Goal: Task Accomplishment & Management: Manage account settings

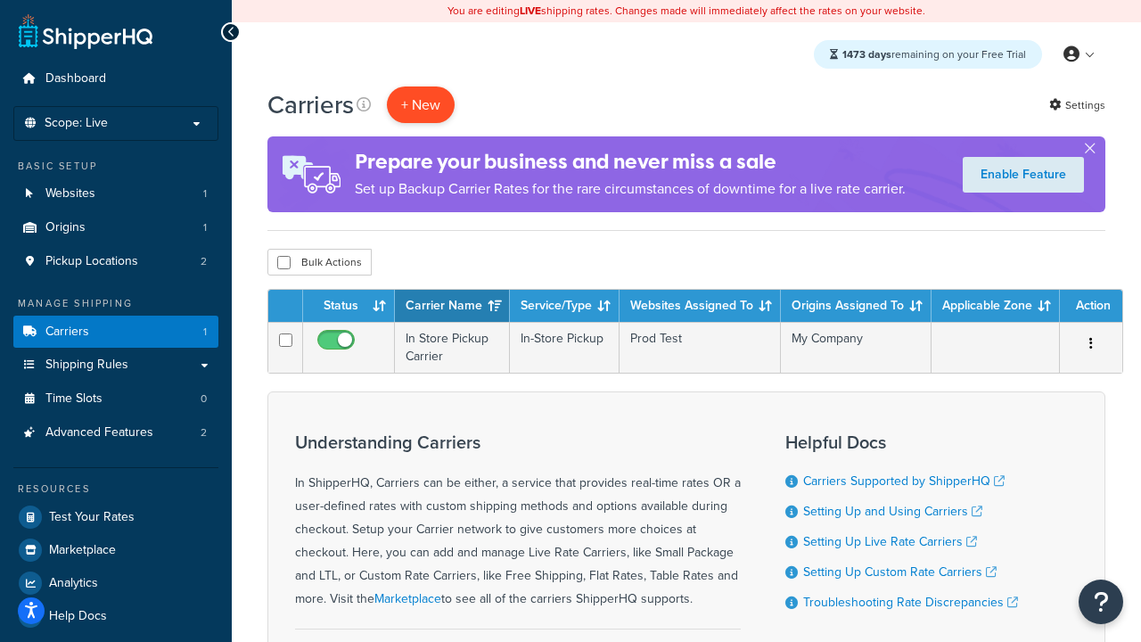
click at [421, 104] on button "+ New" at bounding box center [421, 104] width 68 height 37
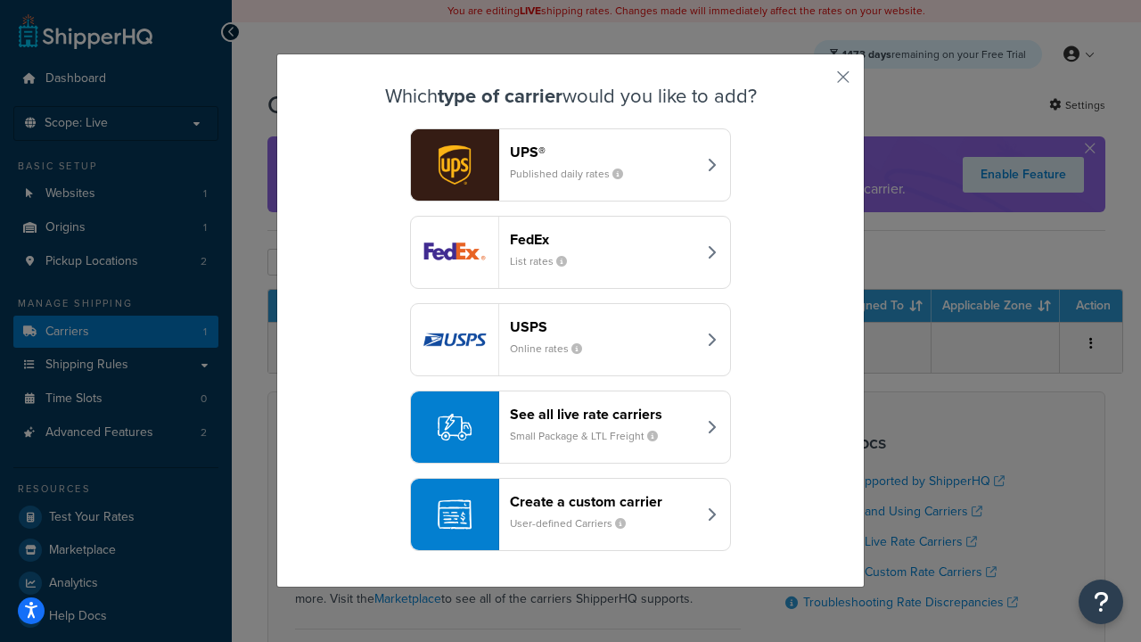
click at [602, 239] on header "FedEx" at bounding box center [603, 239] width 186 height 17
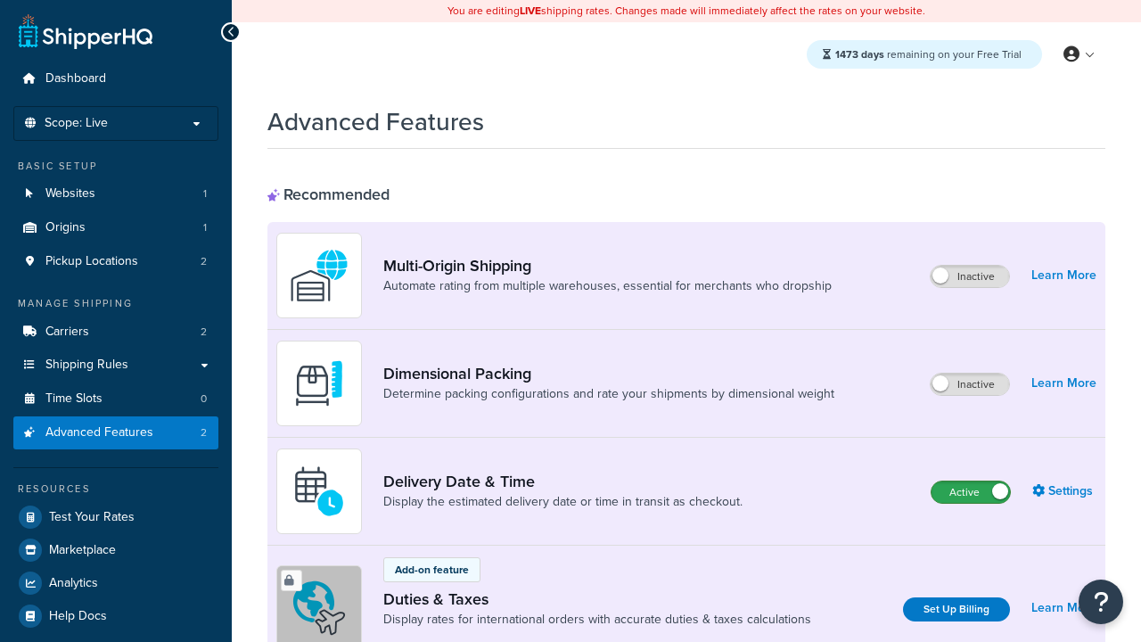
click at [970, 492] on label "Active" at bounding box center [970, 491] width 78 height 21
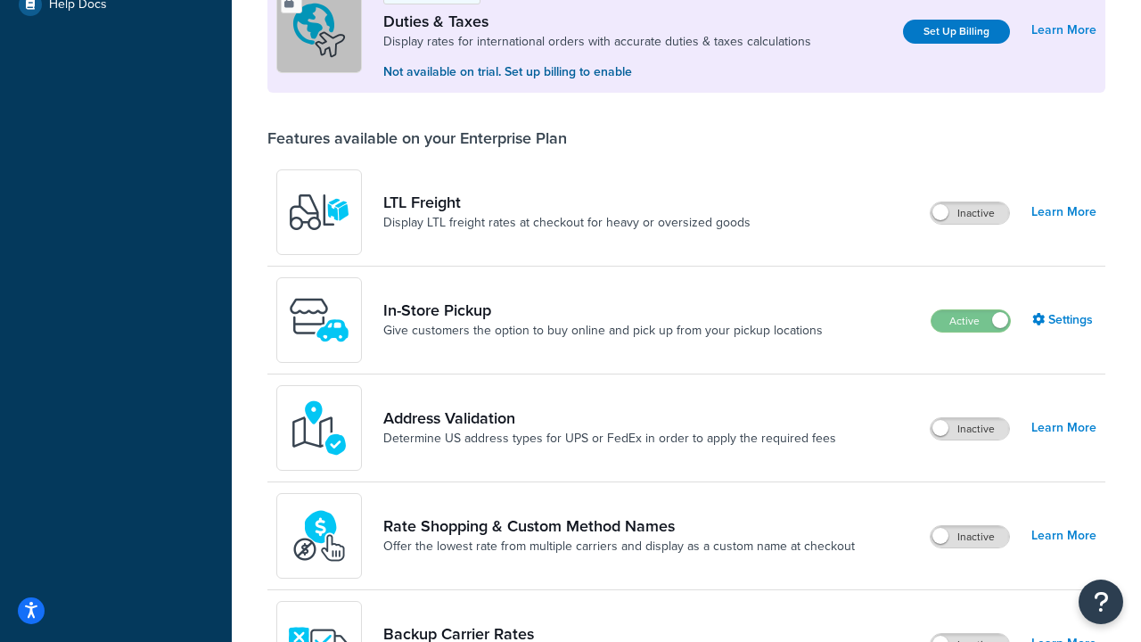
scroll to position [544, 0]
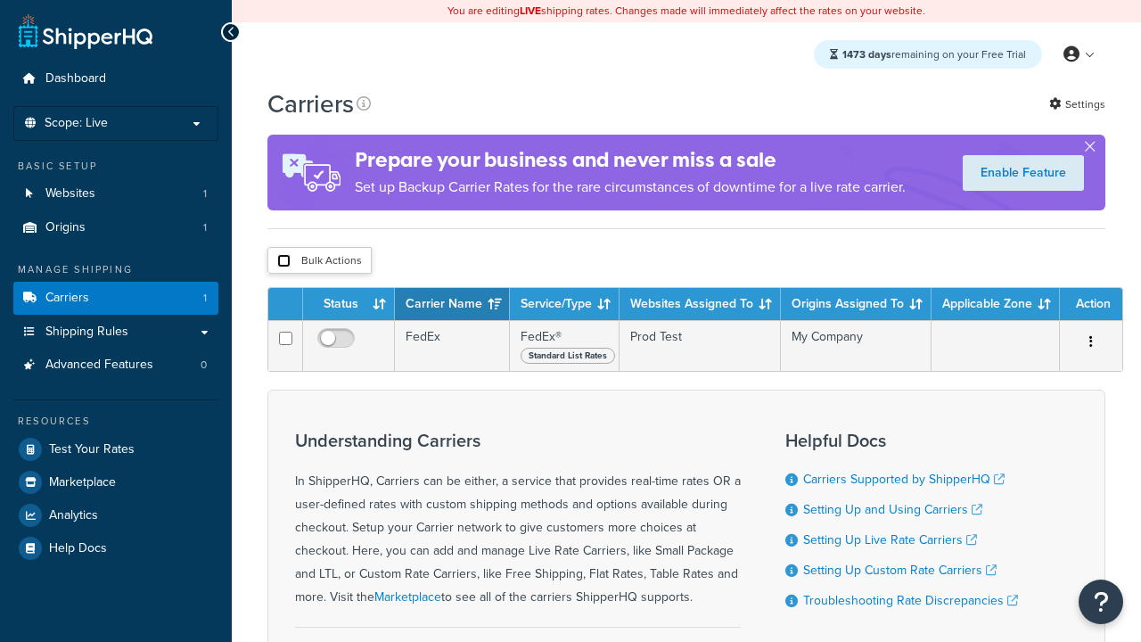
click at [283, 260] on input "checkbox" at bounding box center [283, 260] width 13 height 13
checkbox input "true"
click at [0, 0] on button "Delete" at bounding box center [0, 0] width 0 height 0
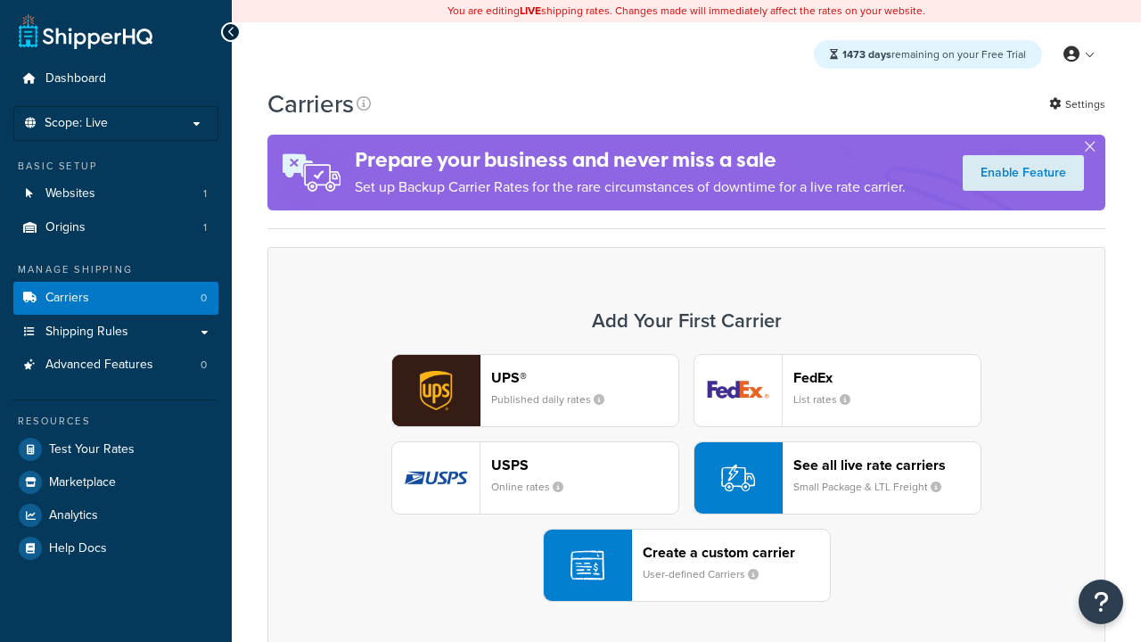
click at [887, 377] on header "FedEx" at bounding box center [886, 377] width 187 height 17
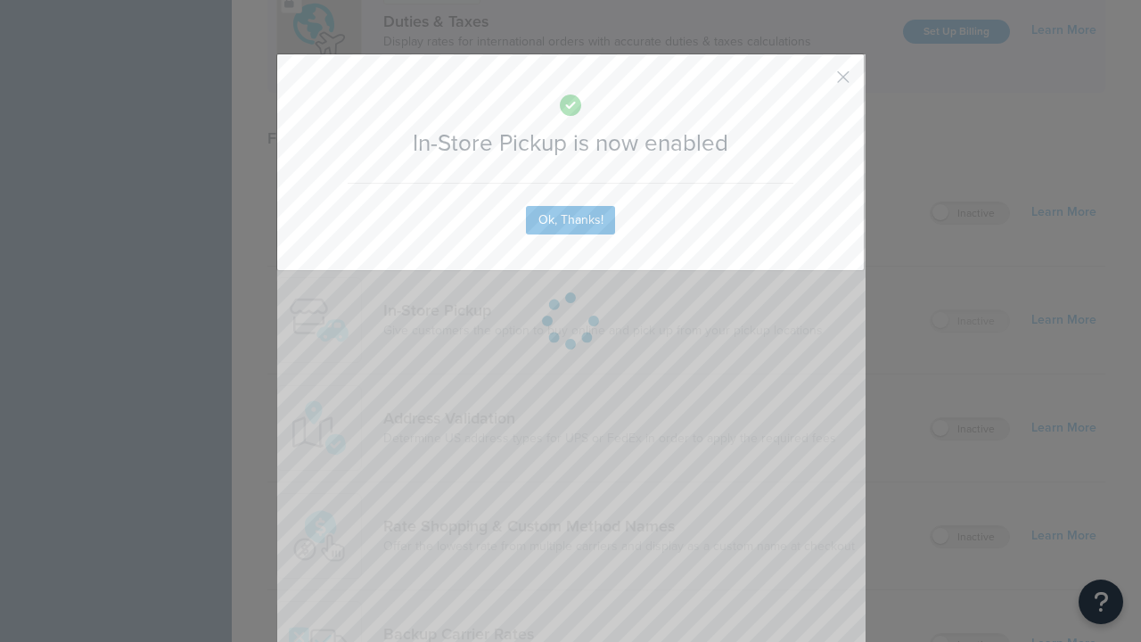
click at [816, 83] on button "button" at bounding box center [816, 83] width 4 height 4
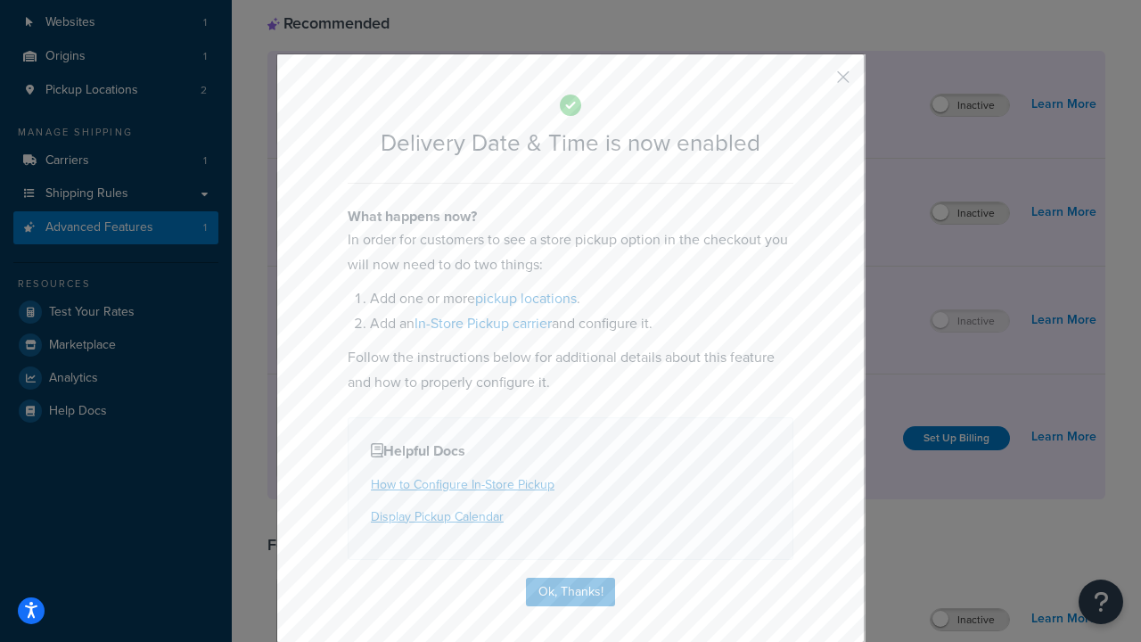
click at [816, 83] on button "button" at bounding box center [816, 83] width 4 height 4
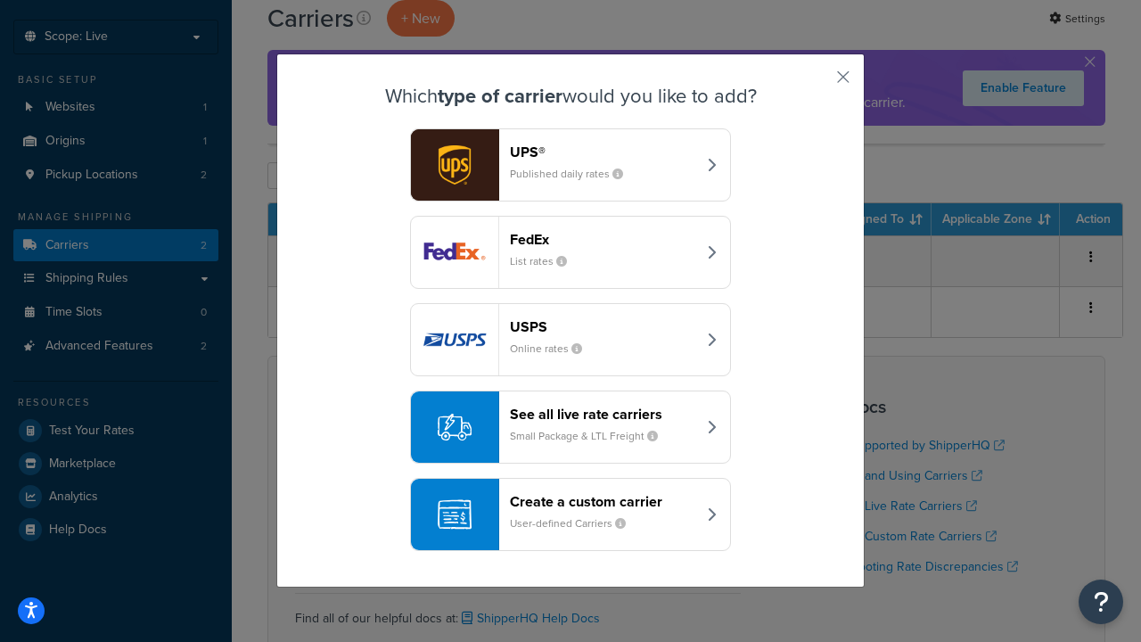
click at [570, 514] on div "Create a custom carrier User-defined Carriers" at bounding box center [603, 514] width 186 height 43
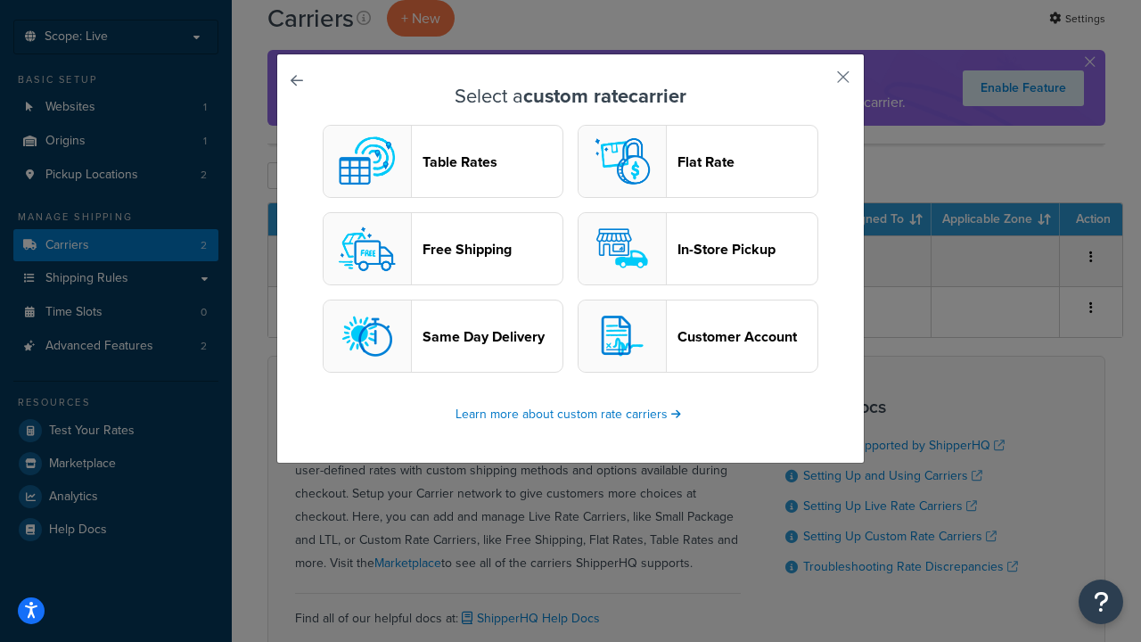
click at [698, 249] on header "In-Store Pickup" at bounding box center [747, 249] width 140 height 17
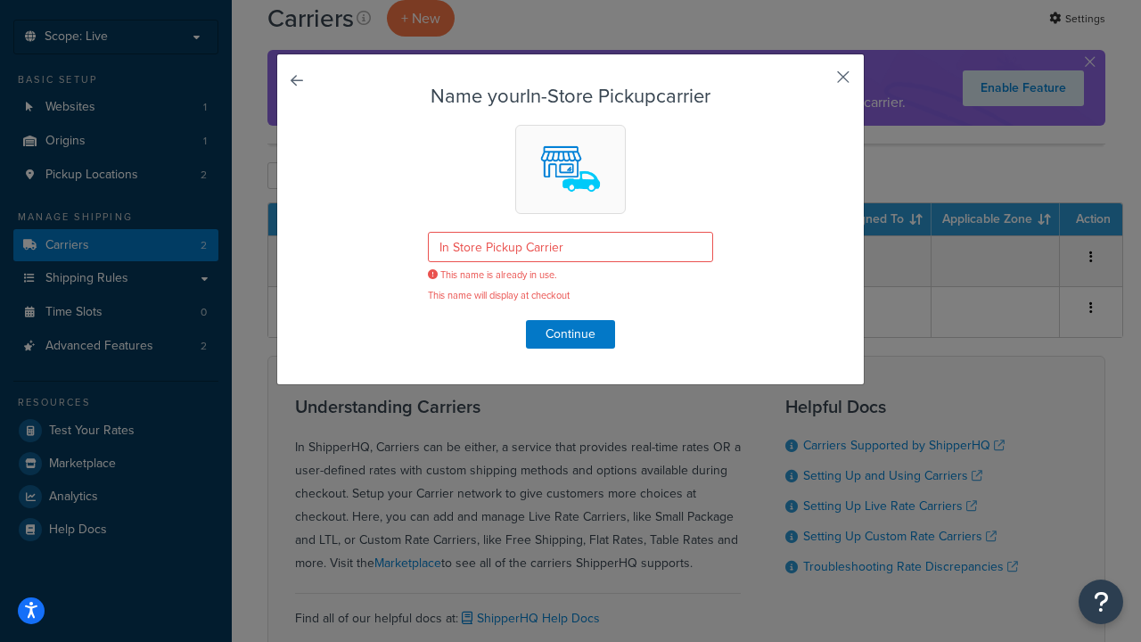
click at [816, 83] on button "button" at bounding box center [816, 83] width 4 height 4
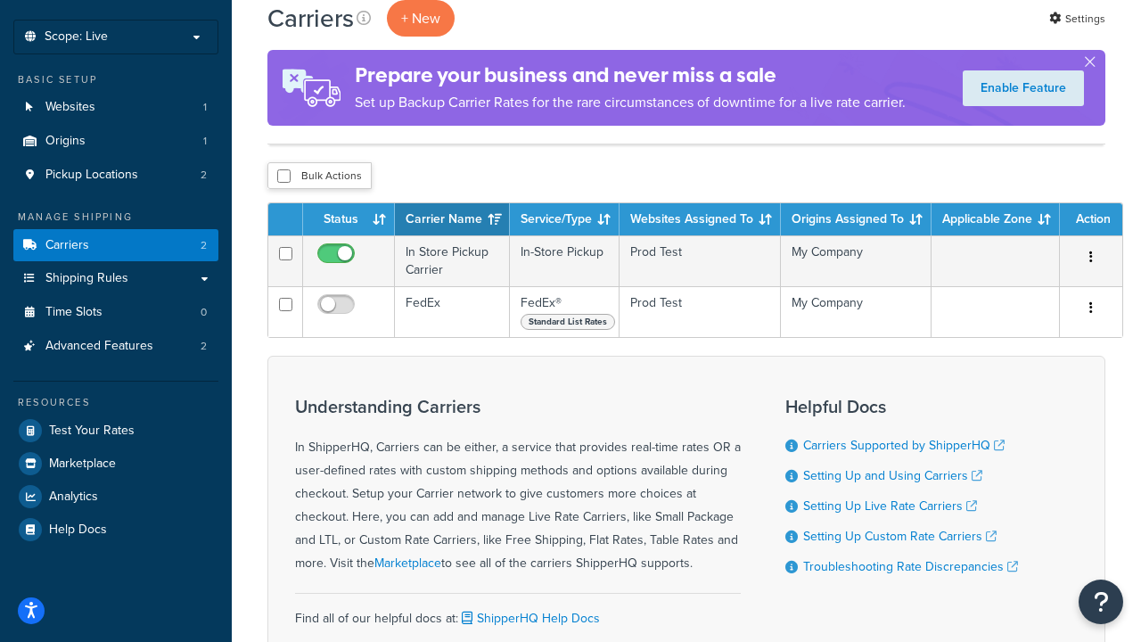
click at [283, 176] on input "checkbox" at bounding box center [283, 175] width 13 height 13
checkbox input "true"
click at [0, 0] on button "Delete" at bounding box center [0, 0] width 0 height 0
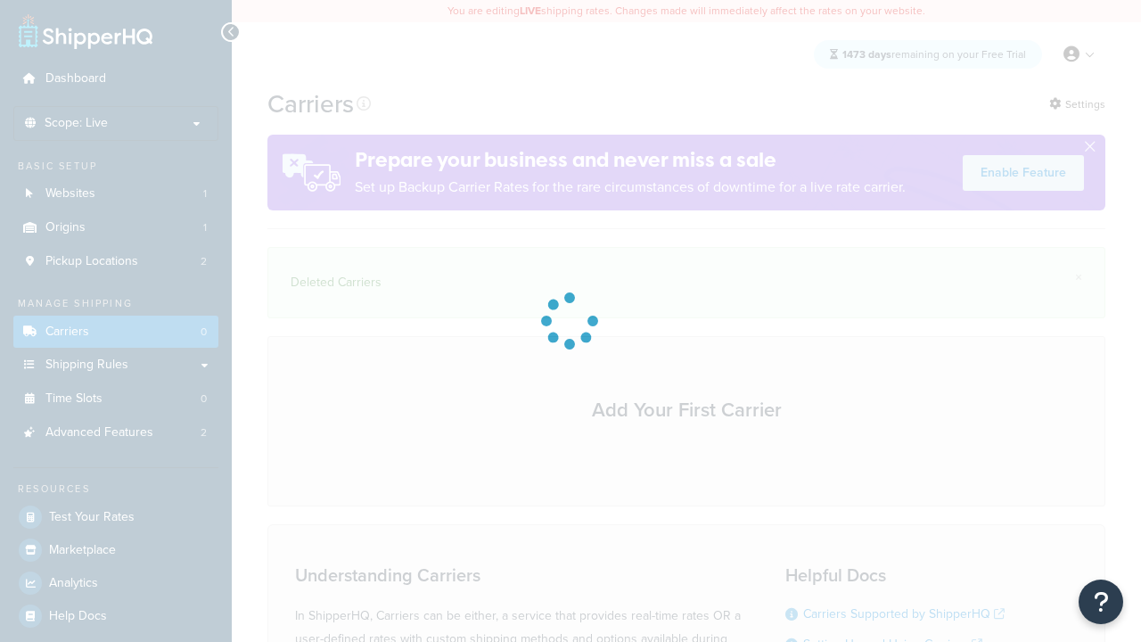
scroll to position [49, 0]
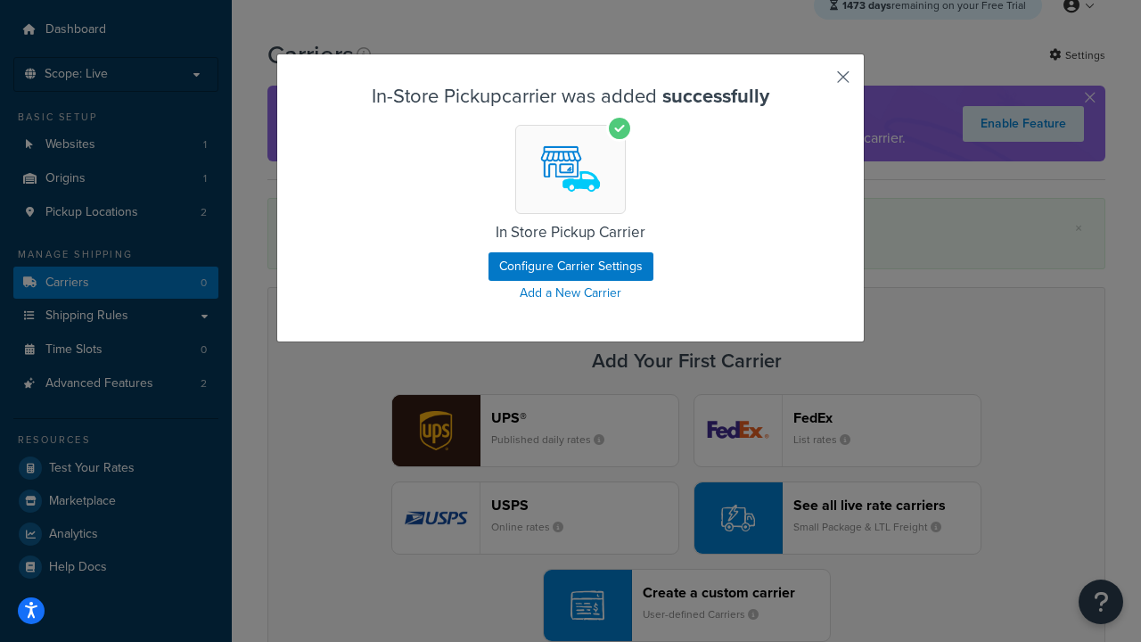
click at [816, 83] on button "button" at bounding box center [816, 83] width 4 height 4
